Goal: Task Accomplishment & Management: Use online tool/utility

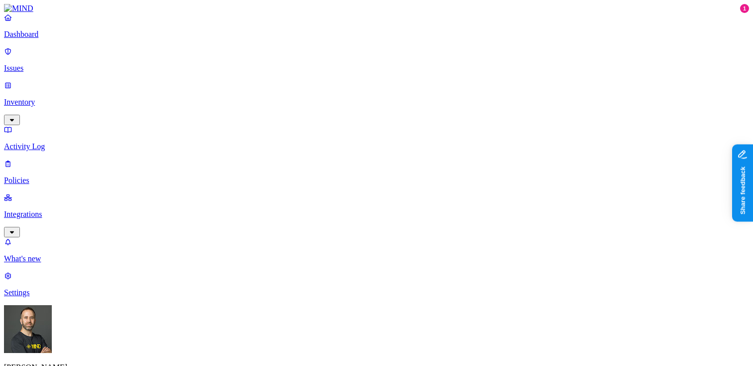
click at [64, 39] on p "Dashboard" at bounding box center [376, 34] width 745 height 9
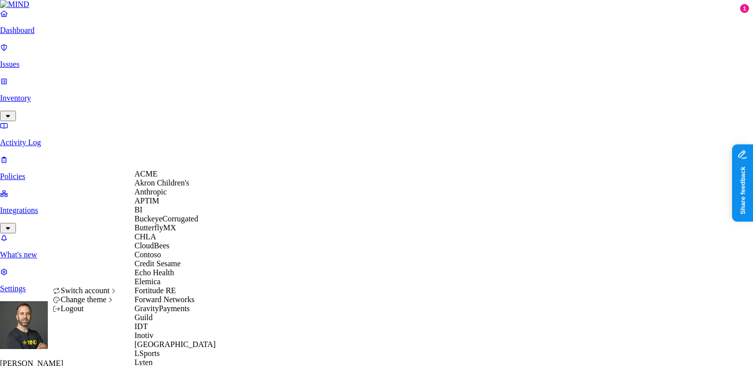
scroll to position [548, 0]
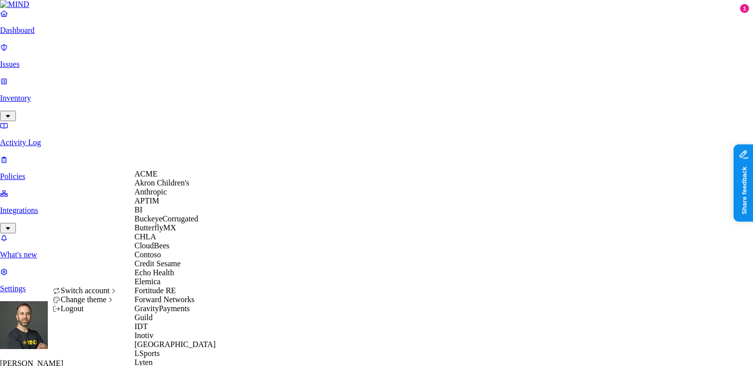
click at [165, 177] on div "ACME" at bounding box center [183, 173] width 97 height 9
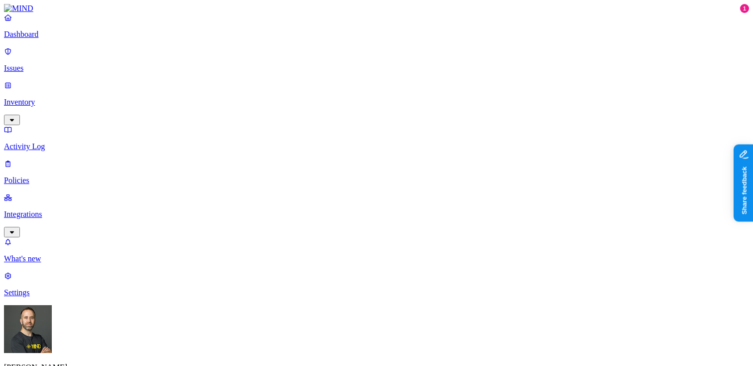
click at [51, 98] on p "Inventory" at bounding box center [376, 102] width 745 height 9
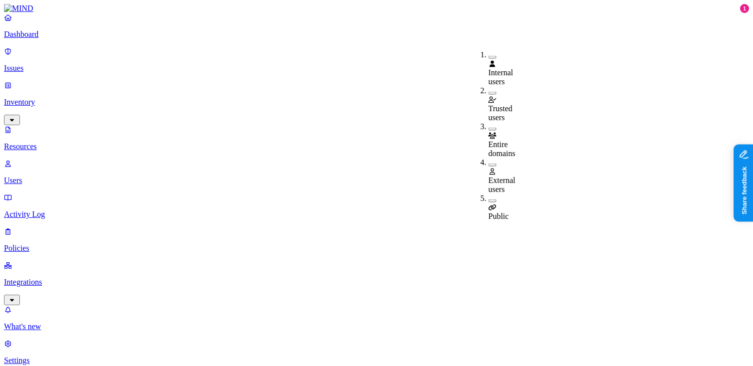
click at [489, 199] on button "button" at bounding box center [493, 200] width 8 height 3
